Goal: Information Seeking & Learning: Learn about a topic

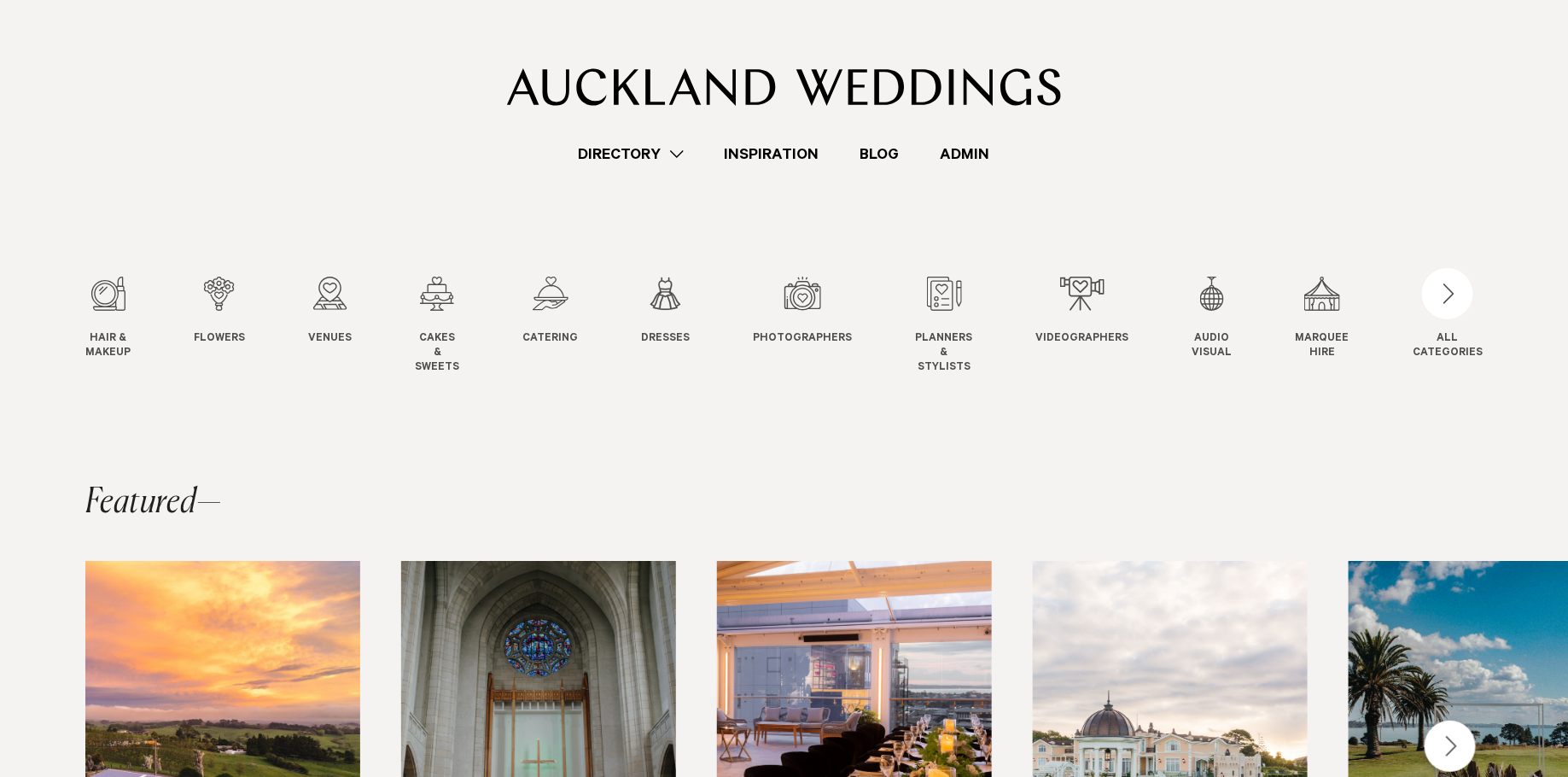
click at [955, 153] on link "Admin" at bounding box center [965, 154] width 91 height 23
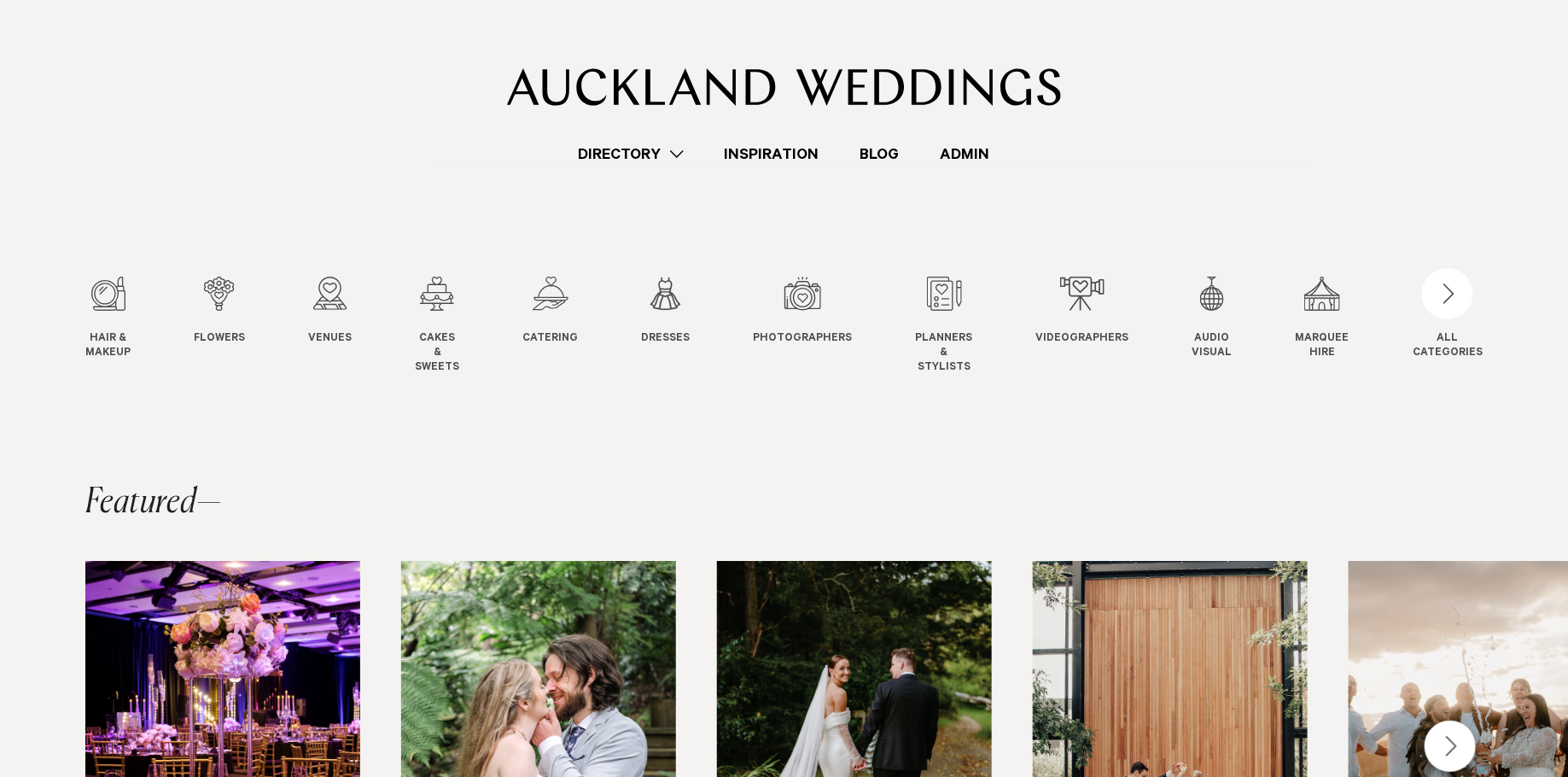
click at [977, 155] on link "Admin" at bounding box center [965, 154] width 91 height 23
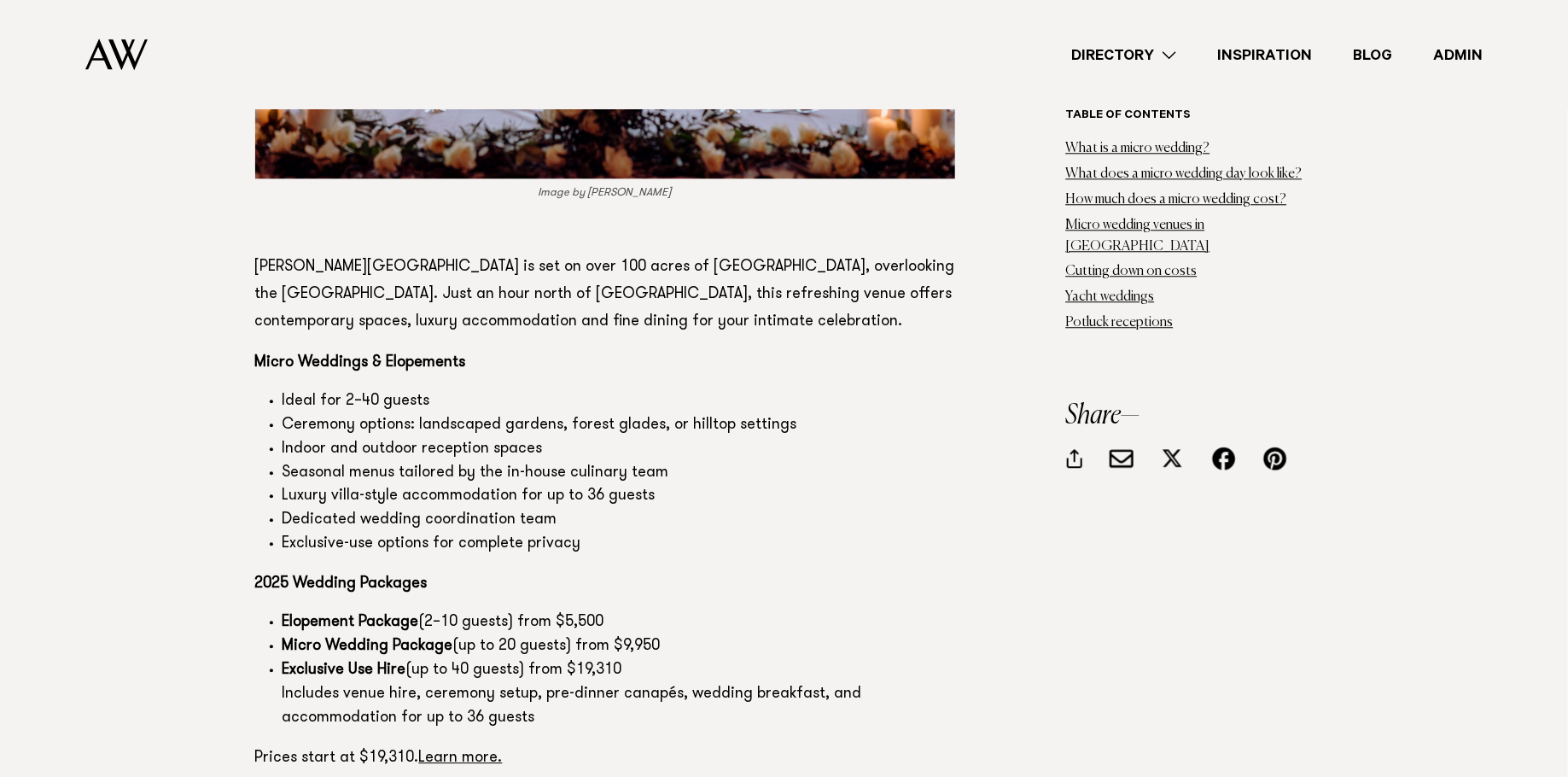
scroll to position [8316, 0]
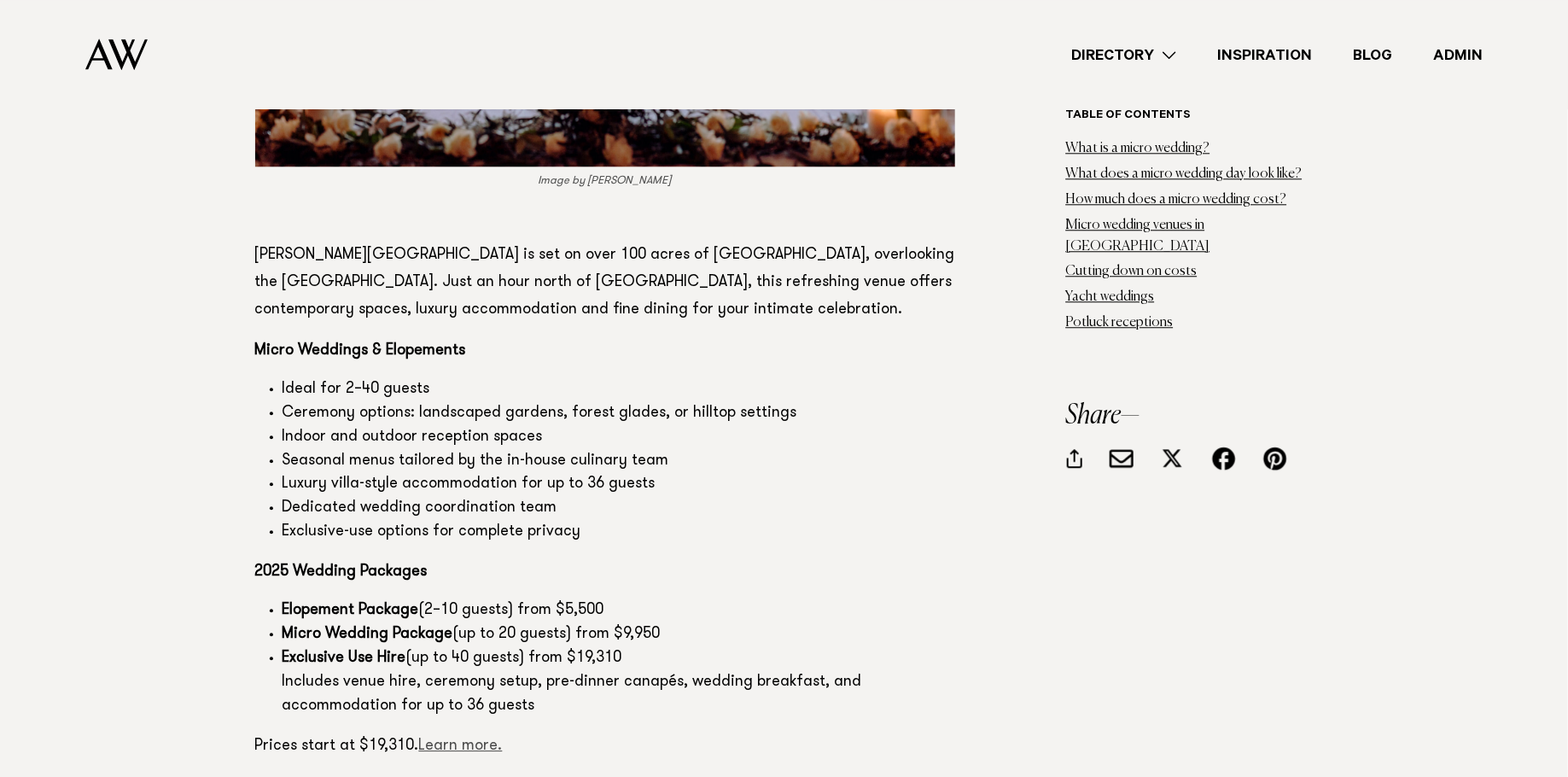
click at [454, 739] on link "Learn more." at bounding box center [461, 746] width 84 height 15
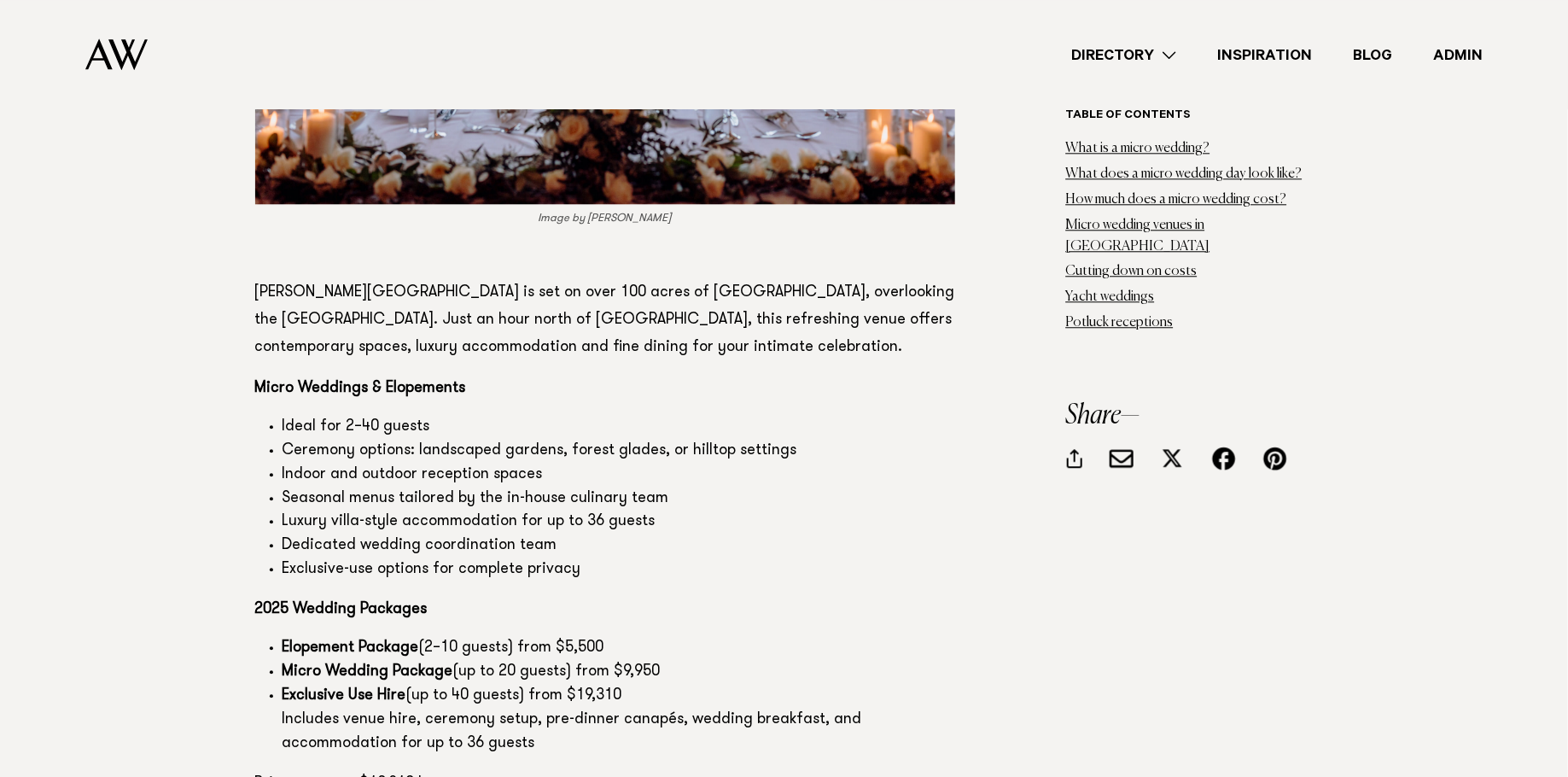
scroll to position [8271, 0]
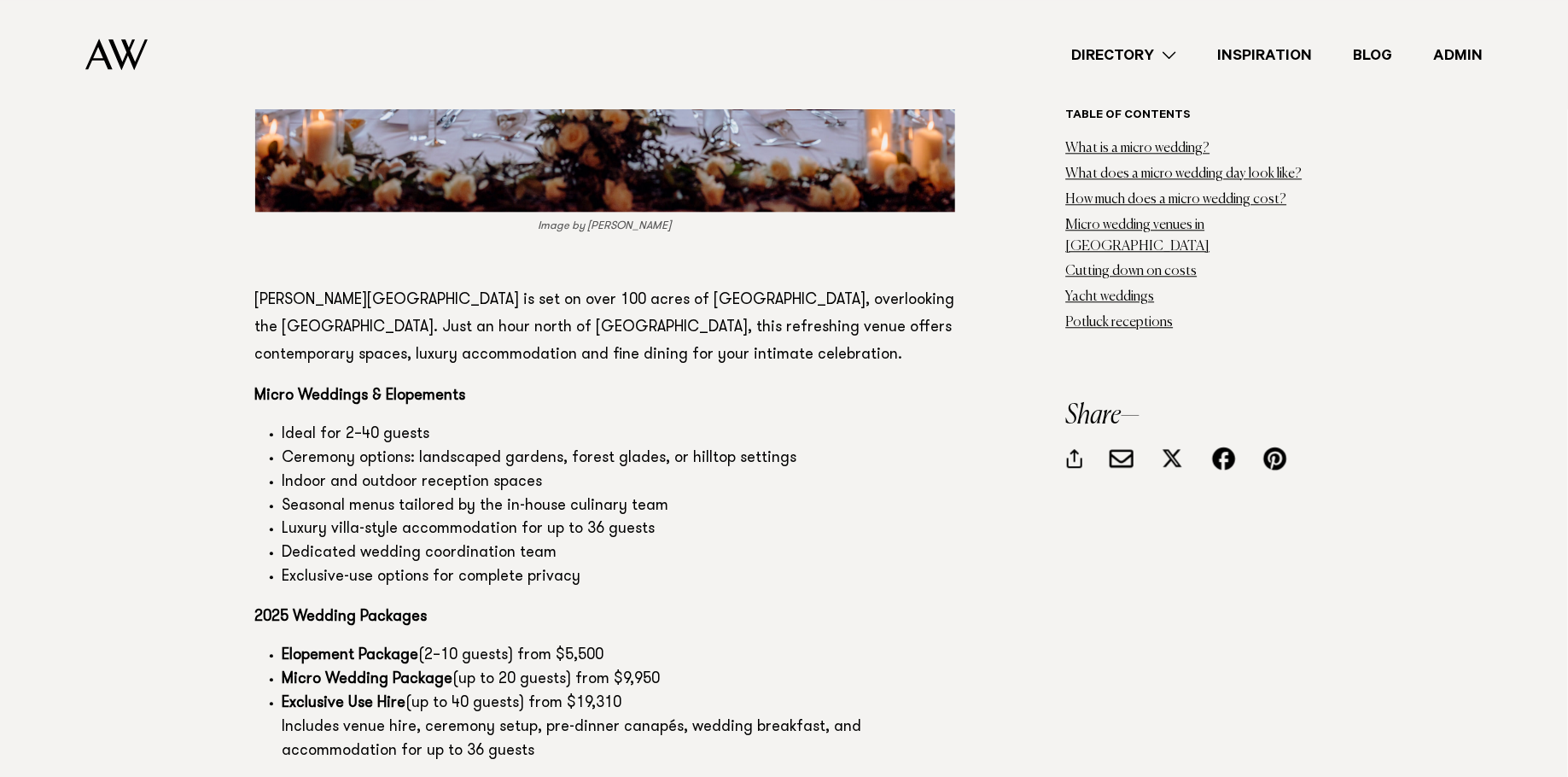
click at [730, 287] on p "Woodhouse Mountain Lodge is set on over 100 acres of Kōurawhero Estate, overloo…" at bounding box center [604, 328] width 700 height 82
click at [730, 287] on p "[PERSON_NAME][GEOGRAPHIC_DATA] is set on over 100 acres of [GEOGRAPHIC_DATA], o…" at bounding box center [604, 328] width 700 height 82
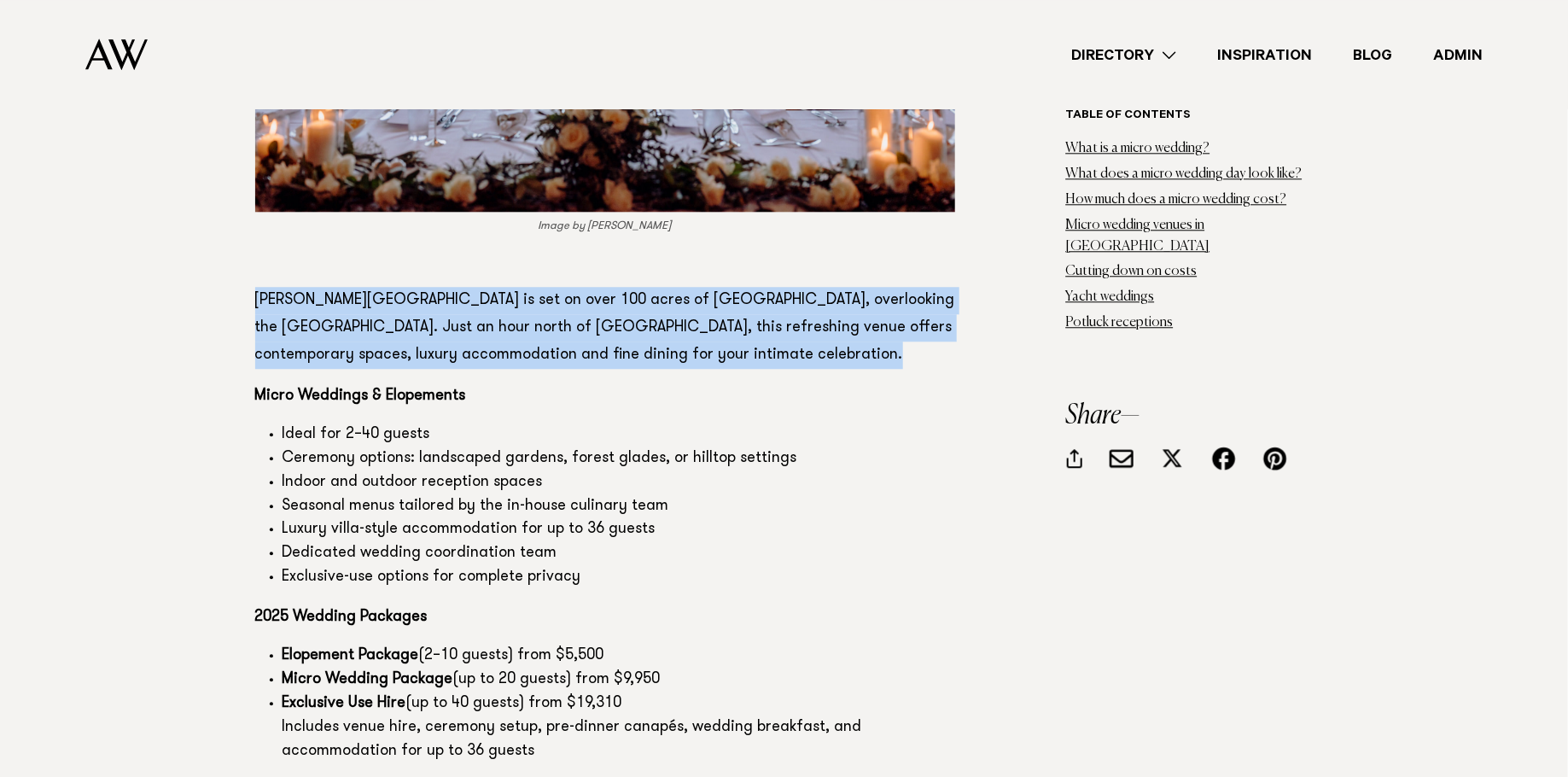
click at [730, 287] on p "[PERSON_NAME][GEOGRAPHIC_DATA] is set on over 100 acres of [GEOGRAPHIC_DATA], o…" at bounding box center [604, 328] width 700 height 82
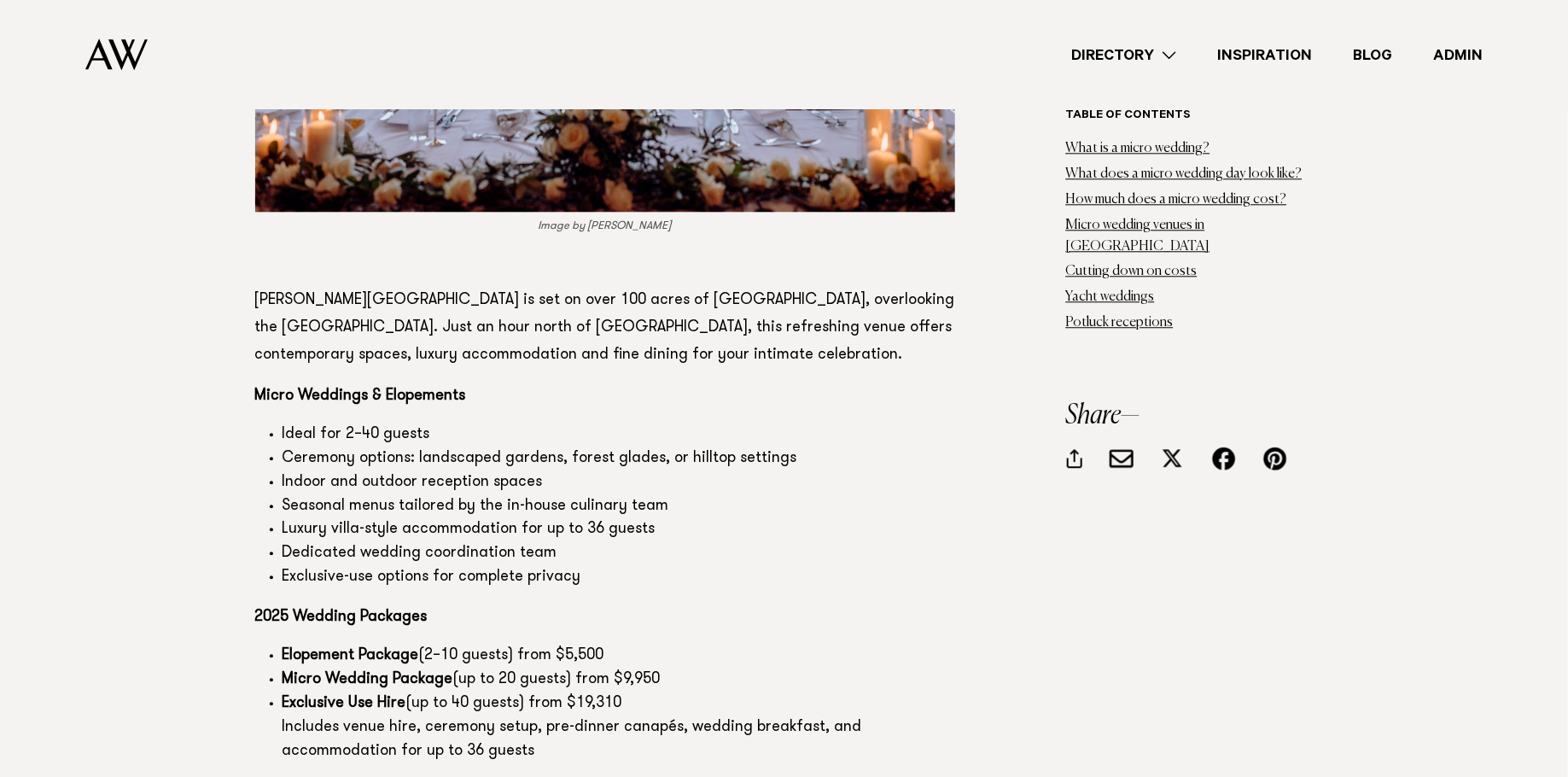
click at [536, 287] on p "[PERSON_NAME][GEOGRAPHIC_DATA] is set on over 100 acres of [GEOGRAPHIC_DATA], o…" at bounding box center [604, 328] width 700 height 82
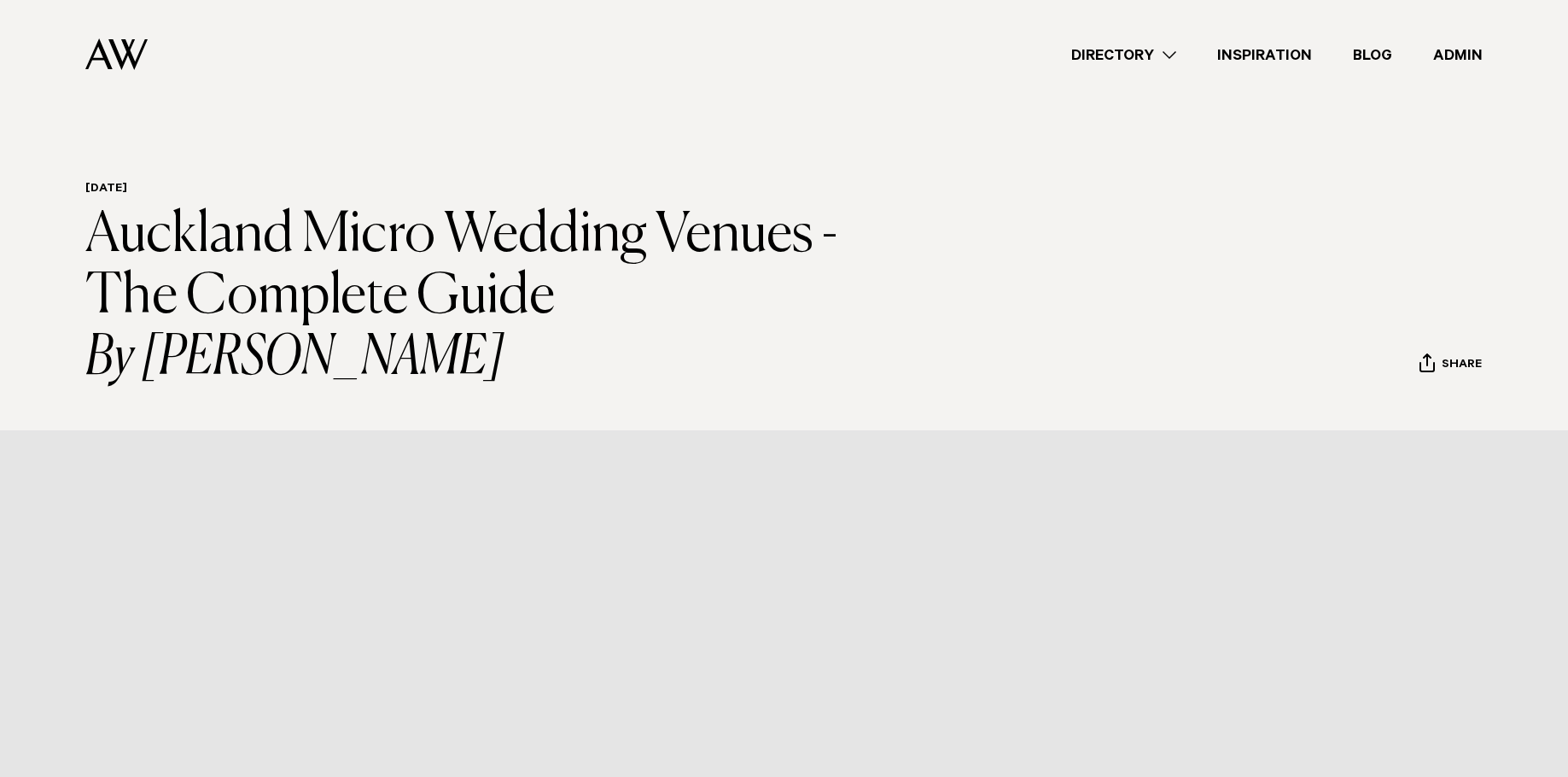
scroll to position [8264, 0]
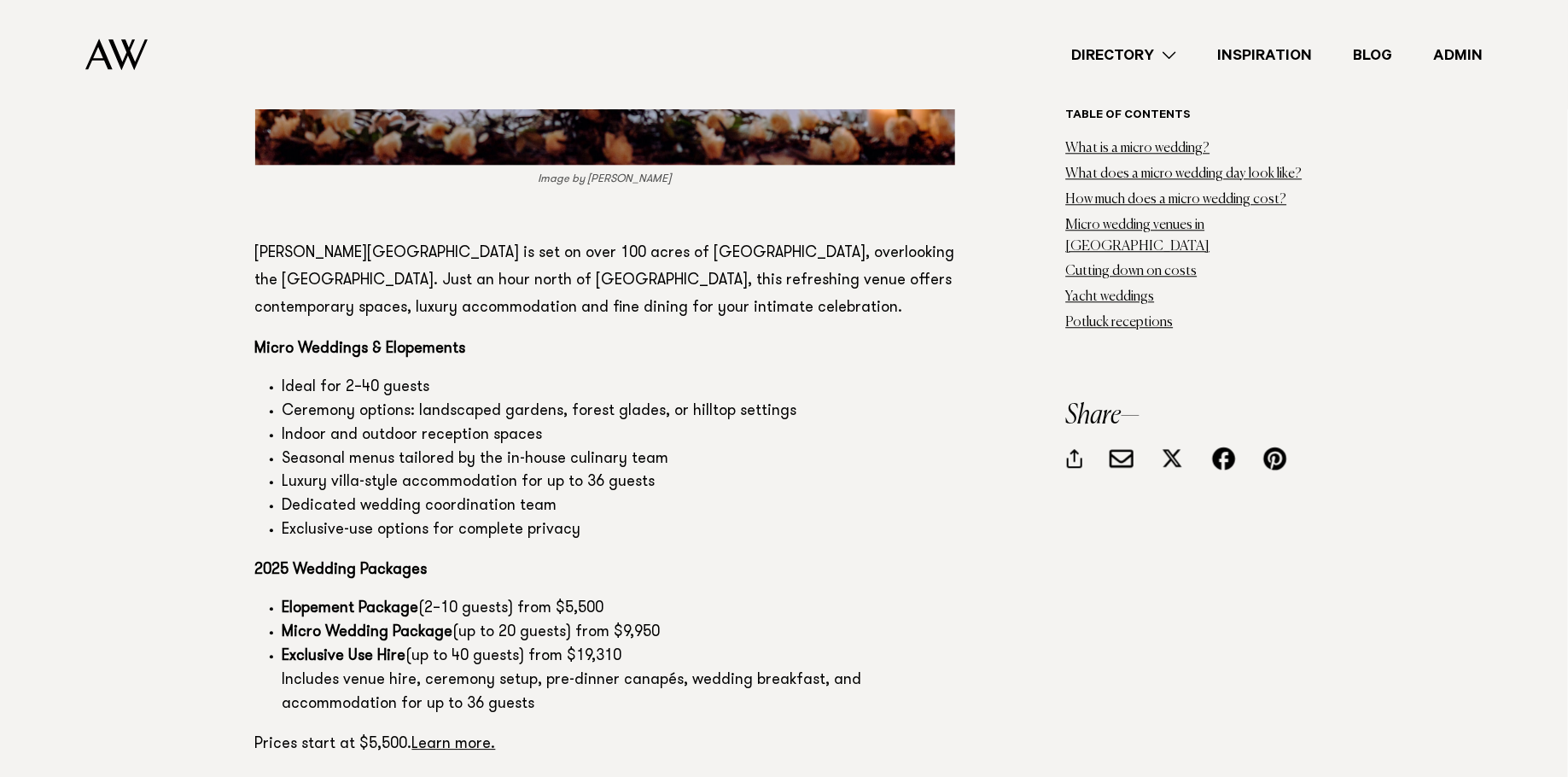
scroll to position [8322, 0]
